Goal: Task Accomplishment & Management: Manage account settings

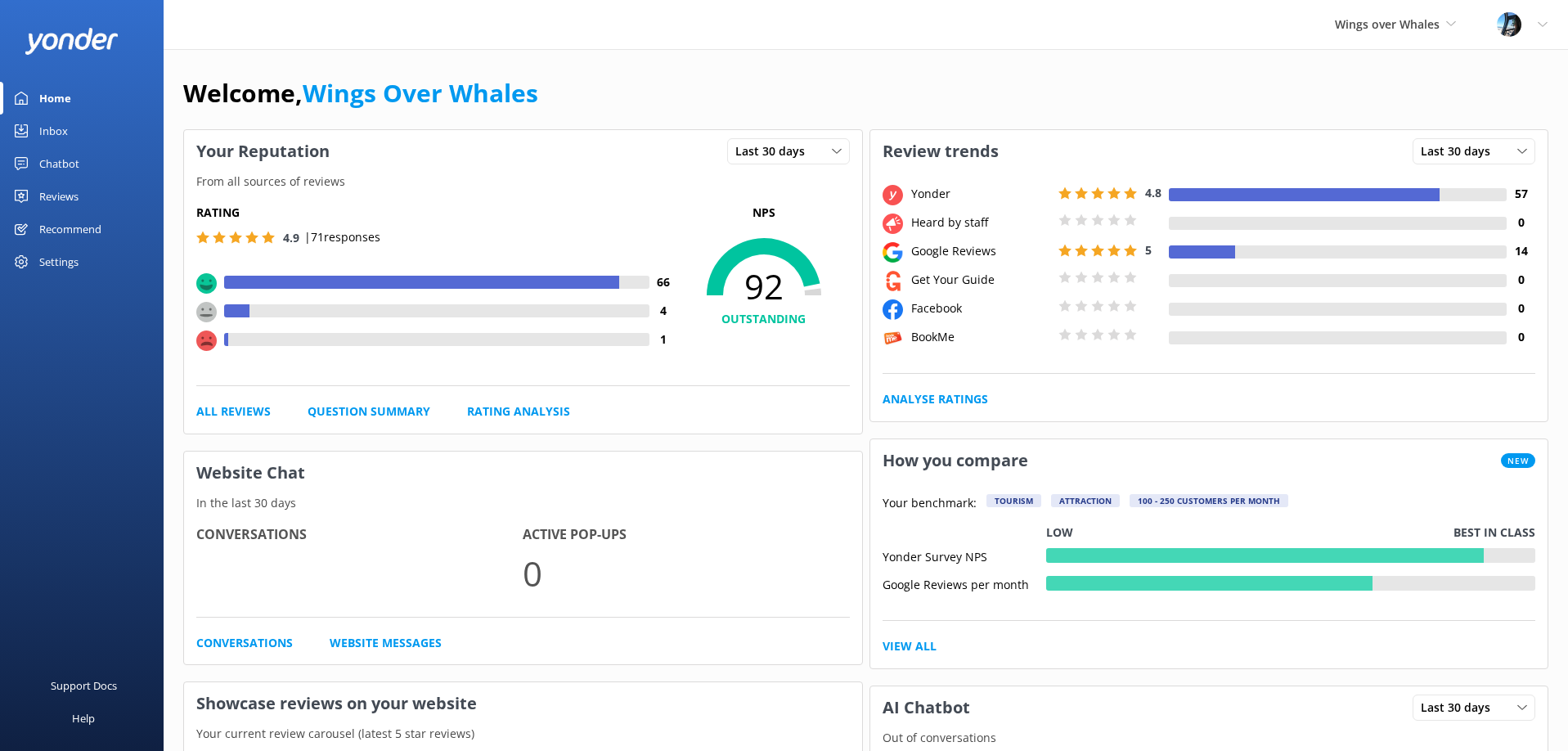
click at [85, 190] on link "Reviews" at bounding box center [81, 196] width 164 height 33
